Goal: Information Seeking & Learning: Learn about a topic

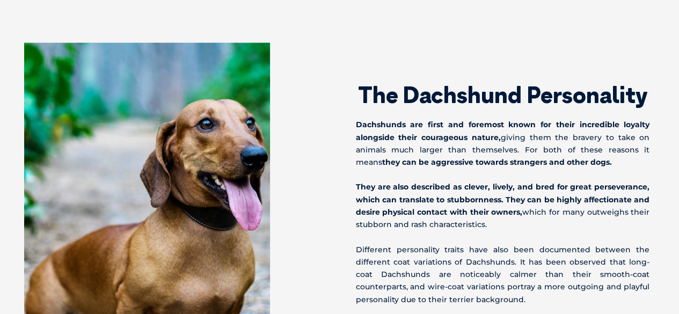
scroll to position [1241, 0]
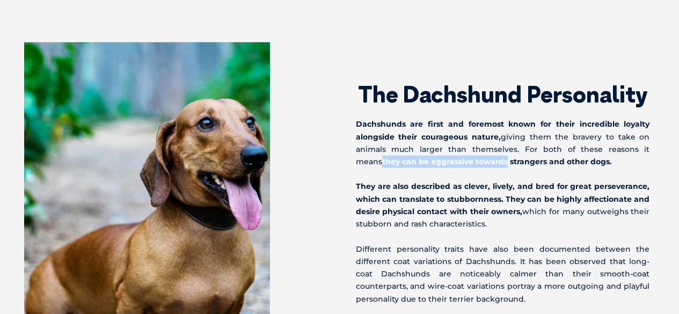
drag, startPoint x: 479, startPoint y: 149, endPoint x: 358, endPoint y: 150, distance: 120.7
click at [382, 157] on strong "they can be aggressive towards strangers and other dogs." at bounding box center [497, 162] width 230 height 10
drag, startPoint x: 582, startPoint y: 148, endPoint x: 367, endPoint y: 147, distance: 214.6
click at [382, 157] on strong "they can be aggressive towards strangers and other dogs." at bounding box center [497, 162] width 230 height 10
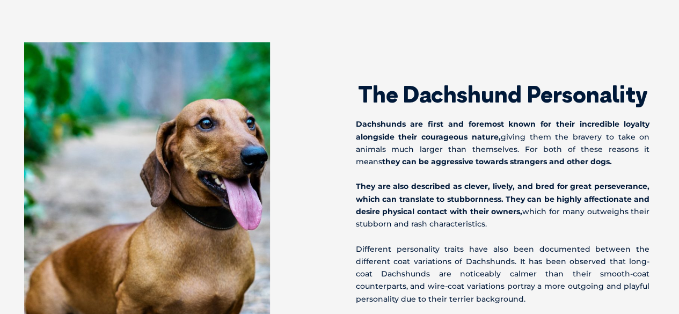
click at [345, 160] on div "The Dachshund Personality Dachshunds are first and foremost known for their inc…" at bounding box center [504, 260] width 329 height 437
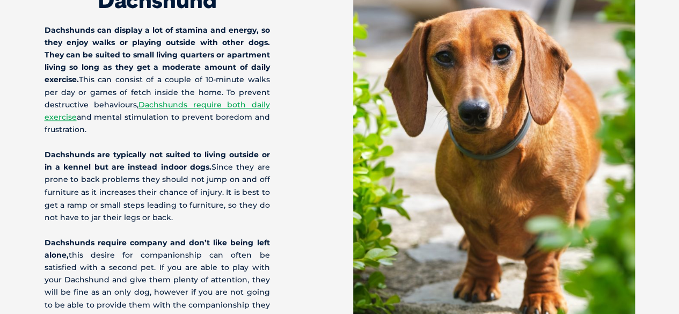
scroll to position [2852, 0]
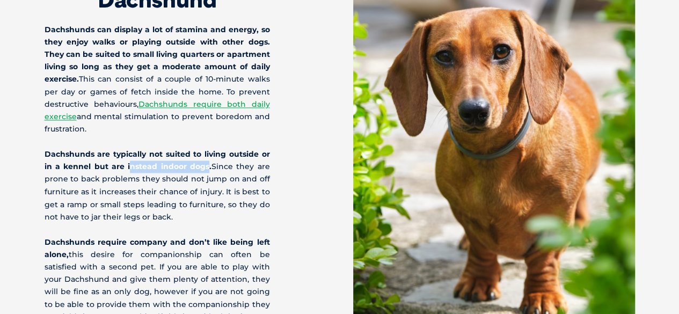
drag, startPoint x: 207, startPoint y: 143, endPoint x: 128, endPoint y: 143, distance: 79.4
click at [128, 149] on strong "Dachshunds are typically not suited to living outside or in a kennel but are in…" at bounding box center [157, 160] width 225 height 22
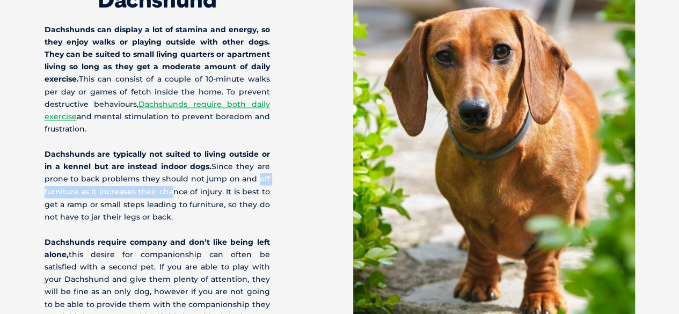
drag, startPoint x: 170, startPoint y: 165, endPoint x: 259, endPoint y: 157, distance: 89.5
click at [259, 157] on p "Dachshunds are typically not suited to living outside or in a kennel but are in…" at bounding box center [157, 185] width 225 height 75
click at [282, 157] on div "How to Care for Your Dachshund Dachshunds can display a lot of stamina and ener…" at bounding box center [192, 167] width 295 height 485
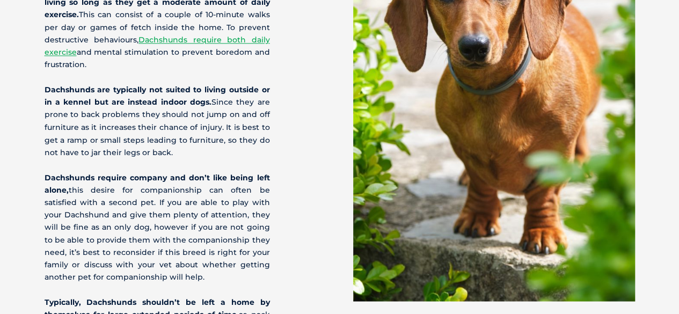
scroll to position [2923, 0]
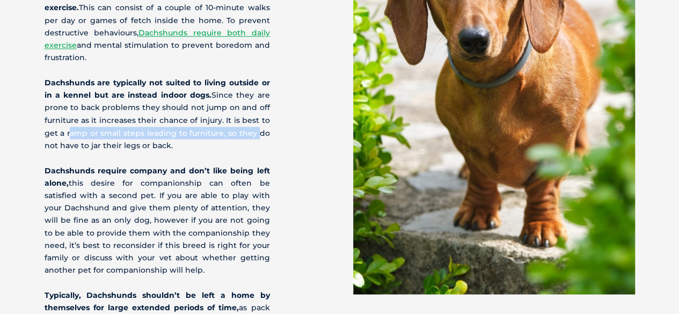
drag, startPoint x: 141, startPoint y: 93, endPoint x: 257, endPoint y: 114, distance: 118.3
click at [257, 114] on p "Dachshunds are typically not suited to living outside or in a kennel but are in…" at bounding box center [157, 114] width 225 height 75
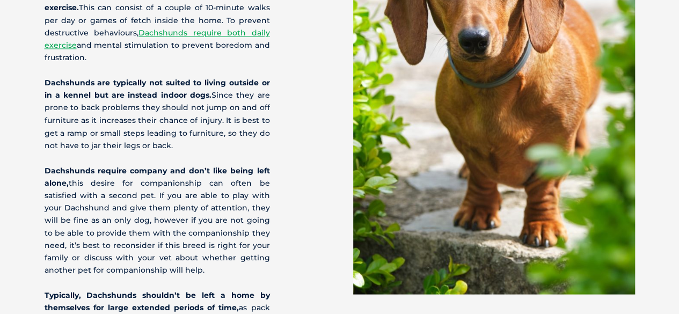
click at [217, 165] on strong "Dachshunds require company and don’t like being left alone," at bounding box center [157, 176] width 225 height 22
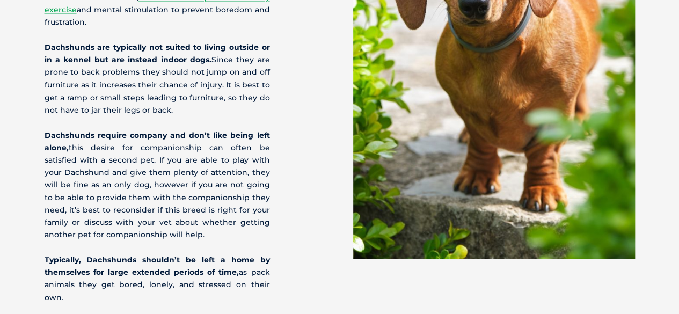
scroll to position [2961, 0]
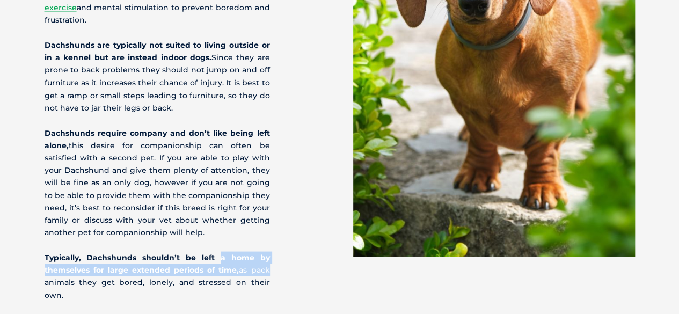
drag, startPoint x: 220, startPoint y: 233, endPoint x: 263, endPoint y: 243, distance: 44.0
click at [263, 251] on p "Typically, Dachshunds shouldn’t be left a home by themselves for large extended…" at bounding box center [157, 276] width 225 height 50
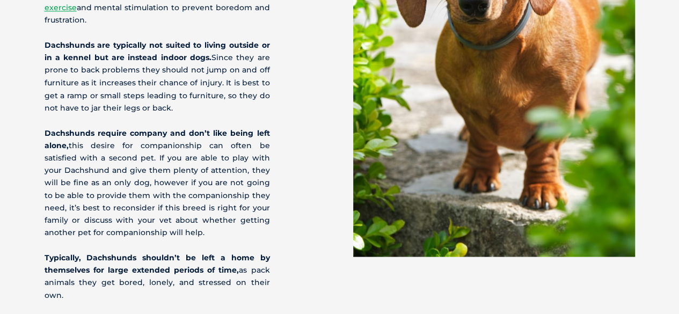
click at [304, 243] on div "How to Care for Your Dachshund Dachshunds can display a lot of stamina and ener…" at bounding box center [192, 58] width 295 height 485
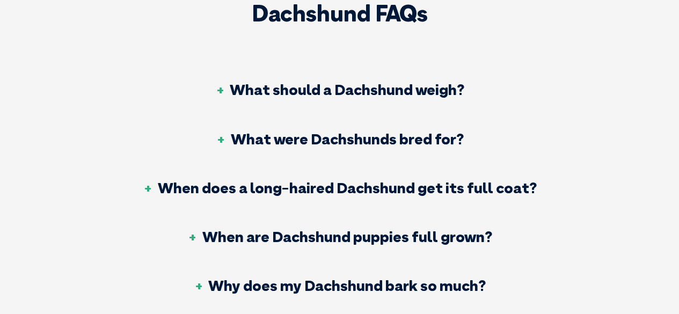
scroll to position [4712, 0]
